Goal: Task Accomplishment & Management: Use online tool/utility

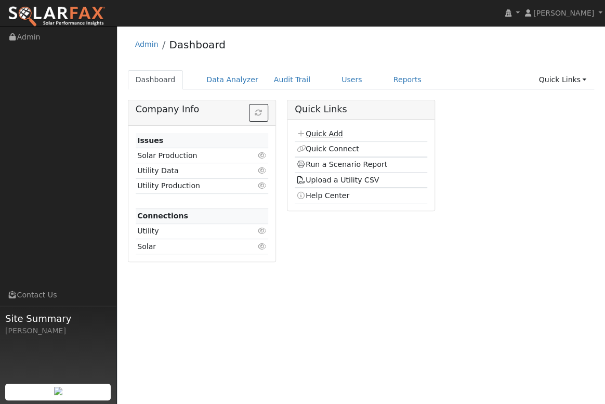
click at [315, 134] on link "Quick Add" at bounding box center [319, 133] width 46 height 8
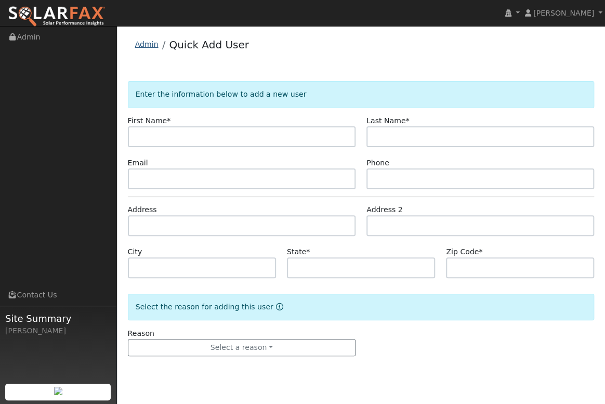
click at [147, 45] on link "Admin" at bounding box center [146, 44] width 23 height 8
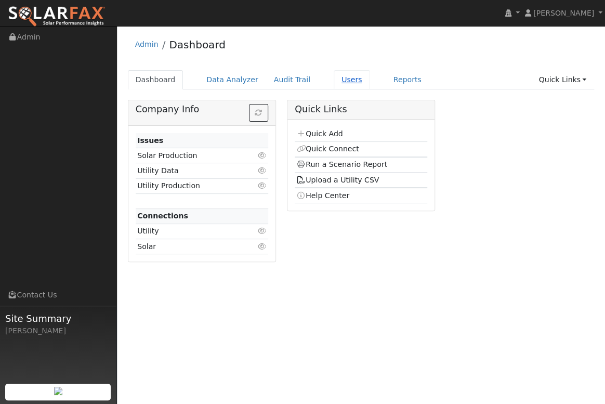
click at [340, 83] on link "Users" at bounding box center [352, 79] width 36 height 19
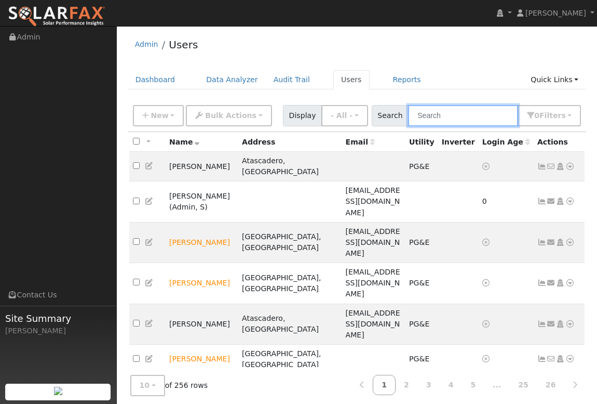
click at [437, 114] on input "text" at bounding box center [463, 115] width 110 height 21
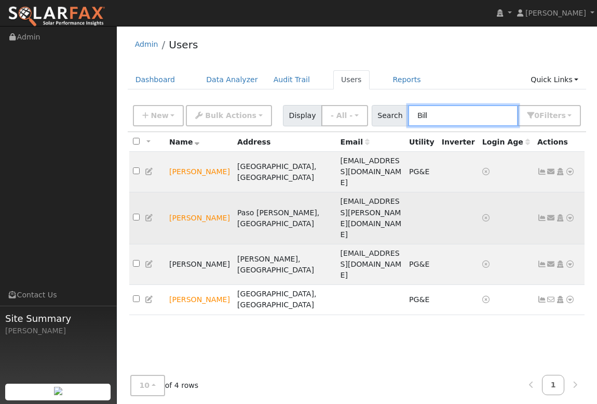
type input "Bill"
click at [569, 214] on icon at bounding box center [570, 217] width 9 height 7
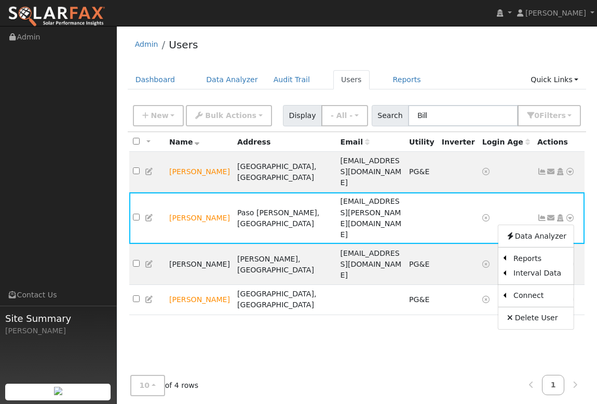
click at [0, 0] on link "Utility" at bounding box center [0, 0] width 0 height 0
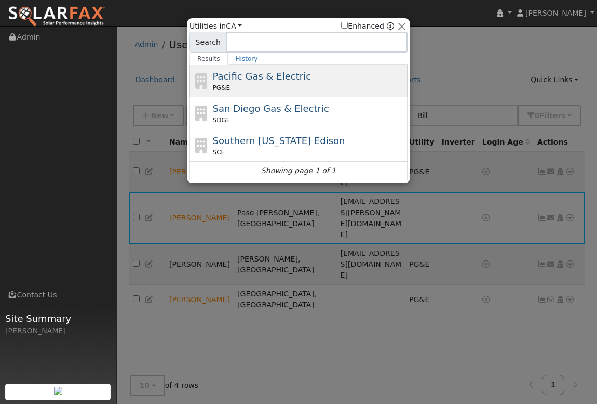
click at [267, 81] on span "Pacific Gas & Electric" at bounding box center [262, 76] width 98 height 11
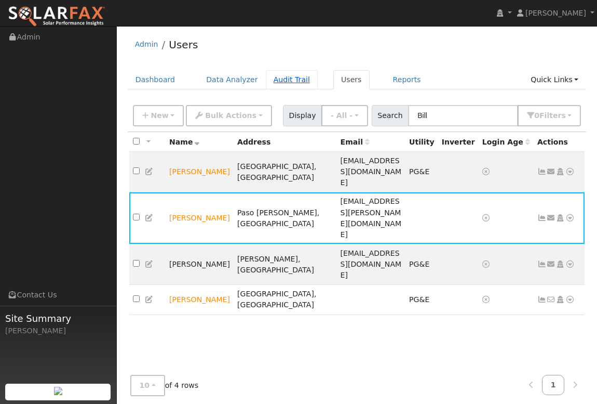
click at [267, 81] on link "Audit Trail" at bounding box center [292, 79] width 52 height 19
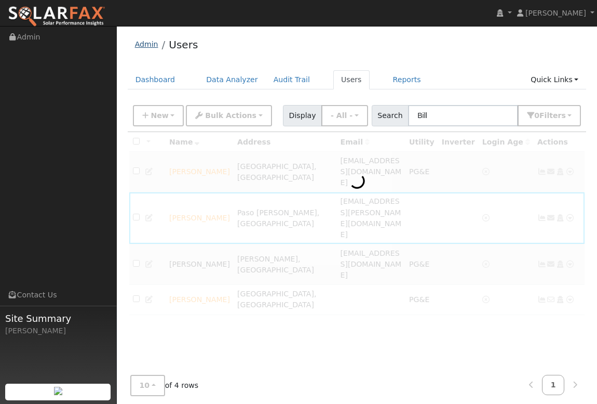
click at [143, 47] on link "Admin" at bounding box center [146, 44] width 23 height 8
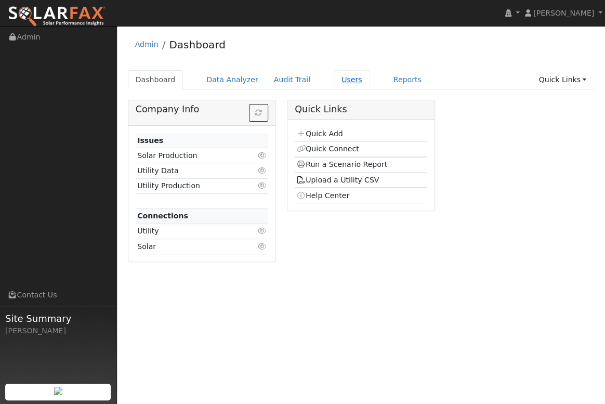
click at [334, 80] on link "Users" at bounding box center [352, 79] width 36 height 19
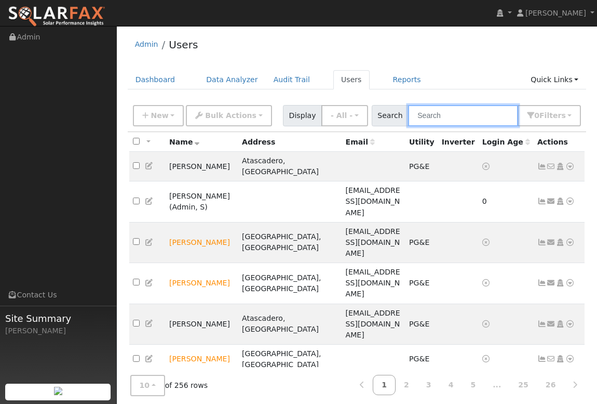
click at [457, 114] on input "text" at bounding box center [463, 115] width 110 height 21
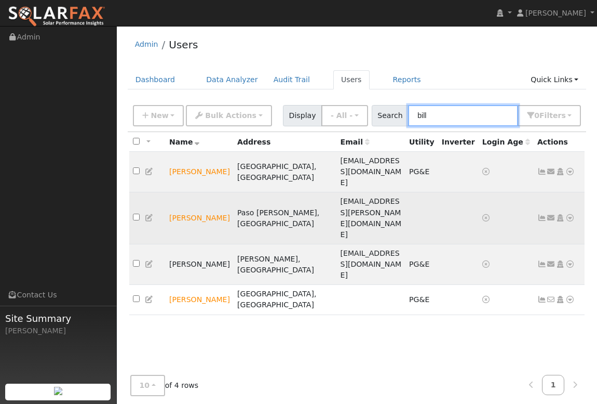
type input "bill"
click at [571, 214] on icon at bounding box center [570, 217] width 9 height 7
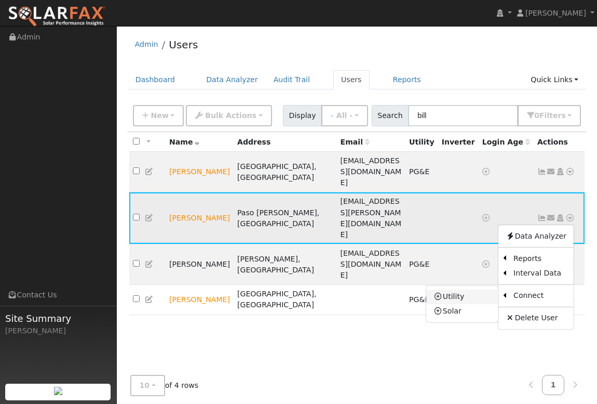
click at [466, 289] on link "Utility" at bounding box center [463, 296] width 72 height 15
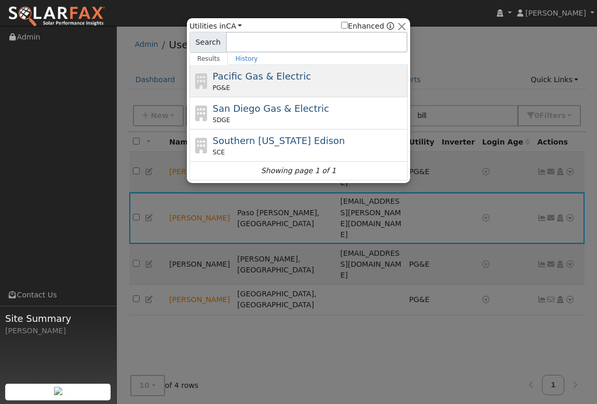
click at [238, 73] on span "Pacific Gas & Electric" at bounding box center [262, 76] width 98 height 11
